Goal: Task Accomplishment & Management: Manage account settings

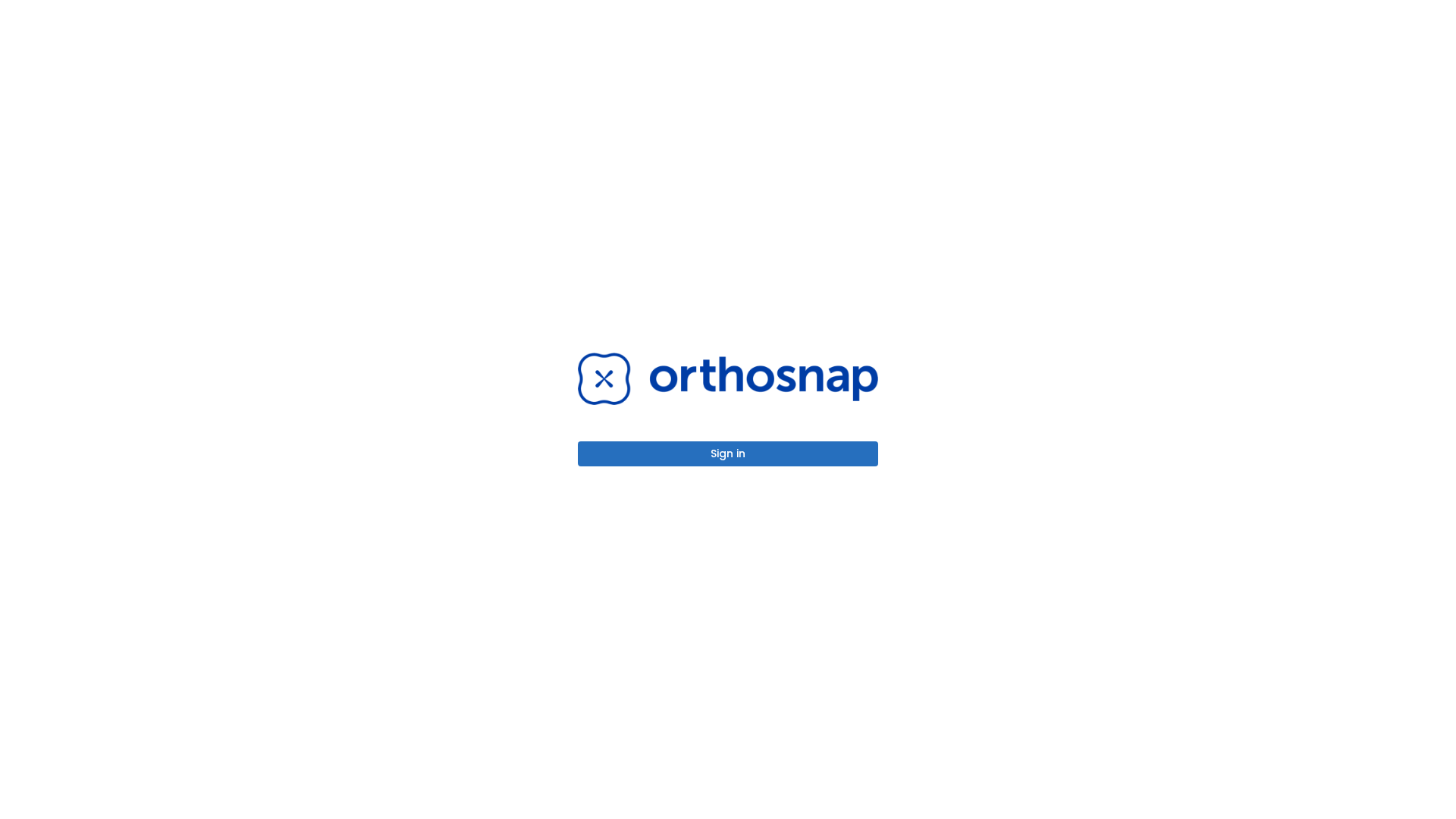
click at [728, 454] on button "Sign in" at bounding box center [728, 454] width 300 height 25
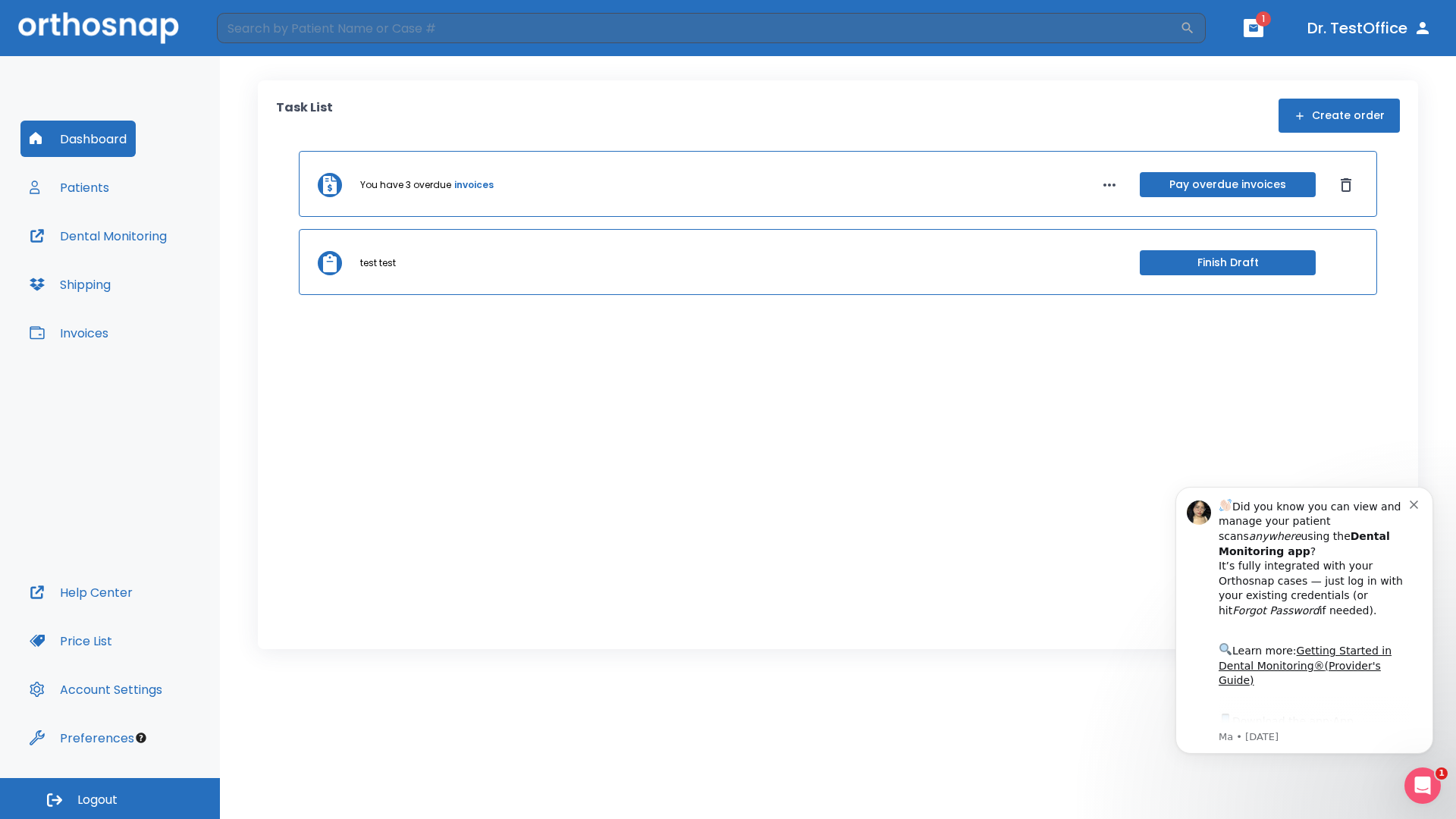
click at [110, 799] on span "Logout" at bounding box center [98, 800] width 40 height 16
